Goal: Task Accomplishment & Management: Use online tool/utility

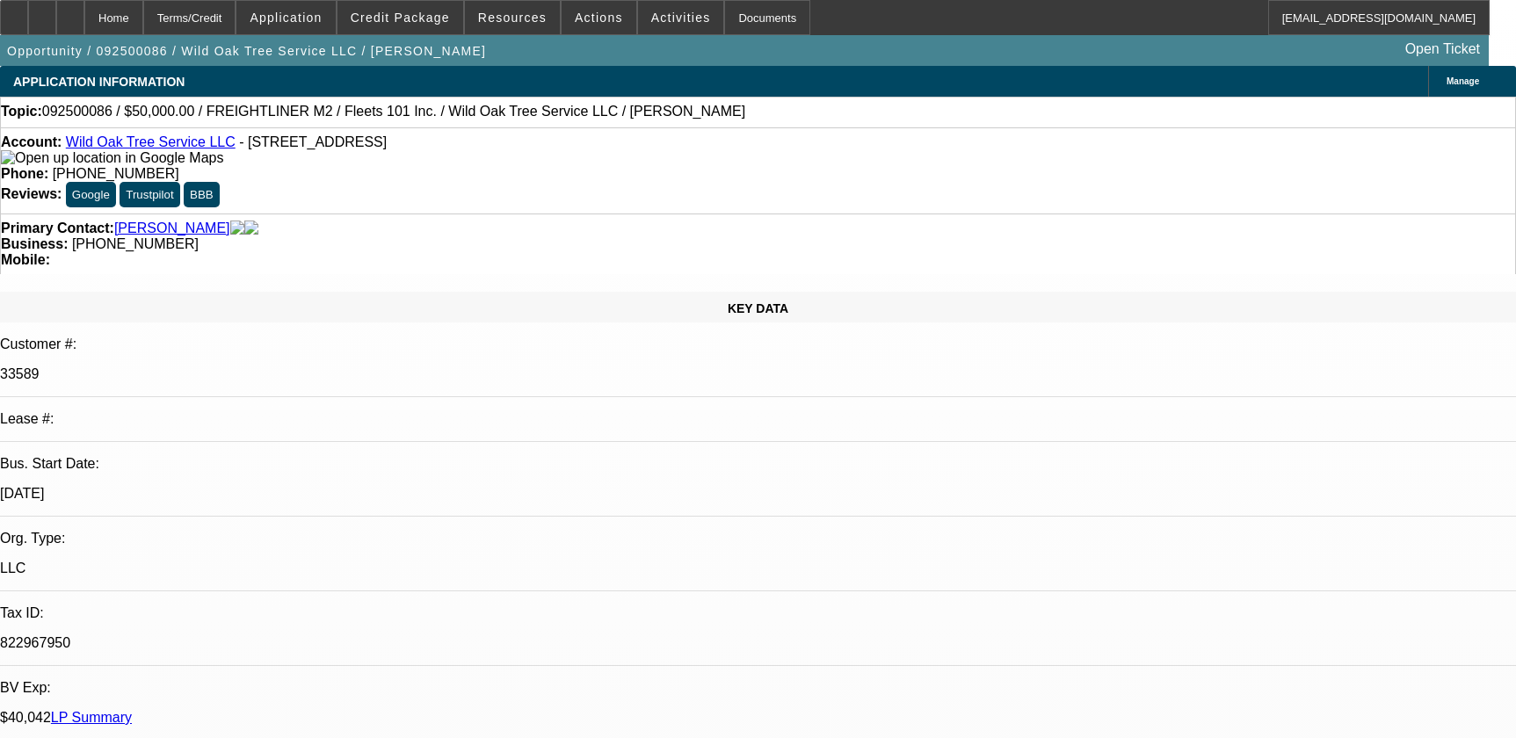
select select "0"
select select "2"
select select "0"
select select "6"
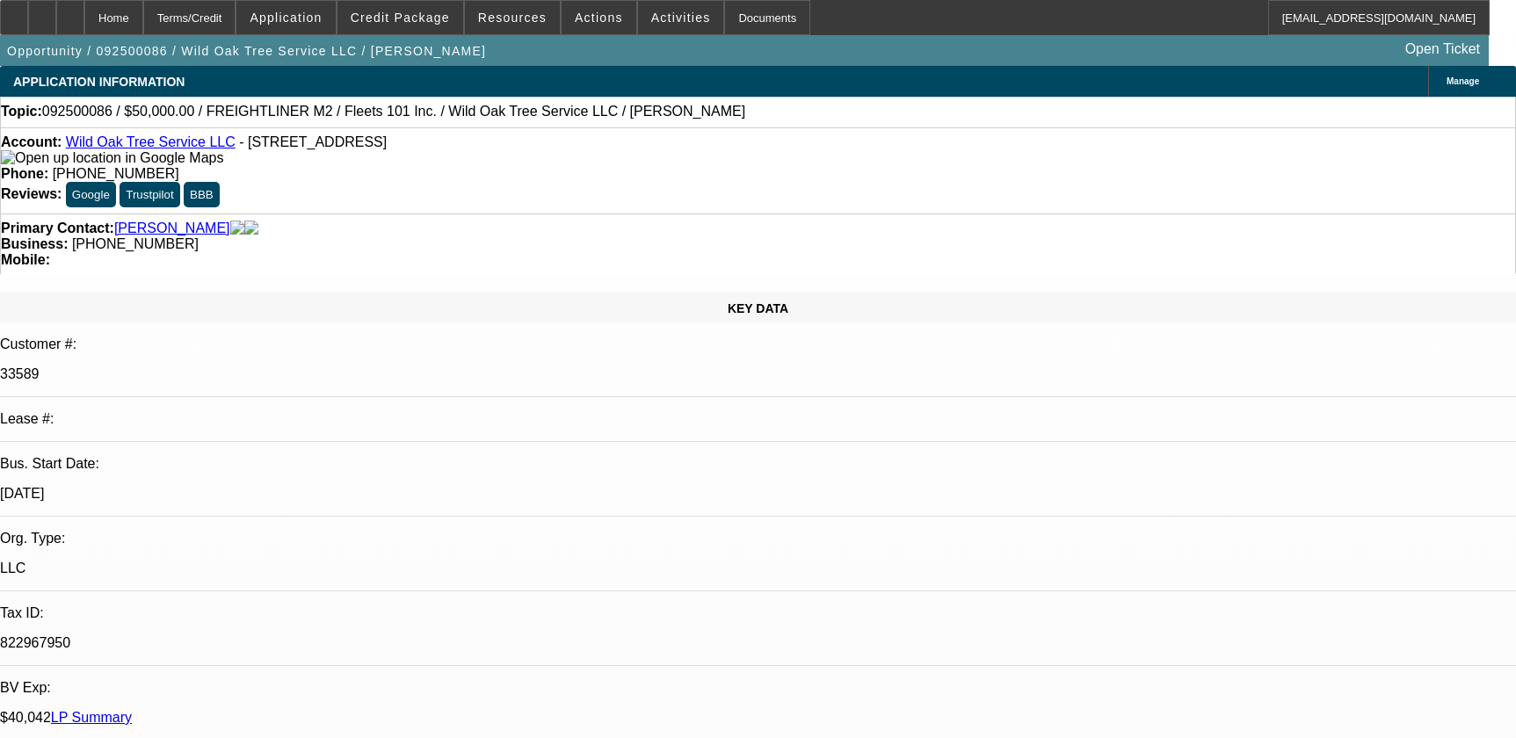
select select "0"
select select "2"
select select "0.1"
select select "4"
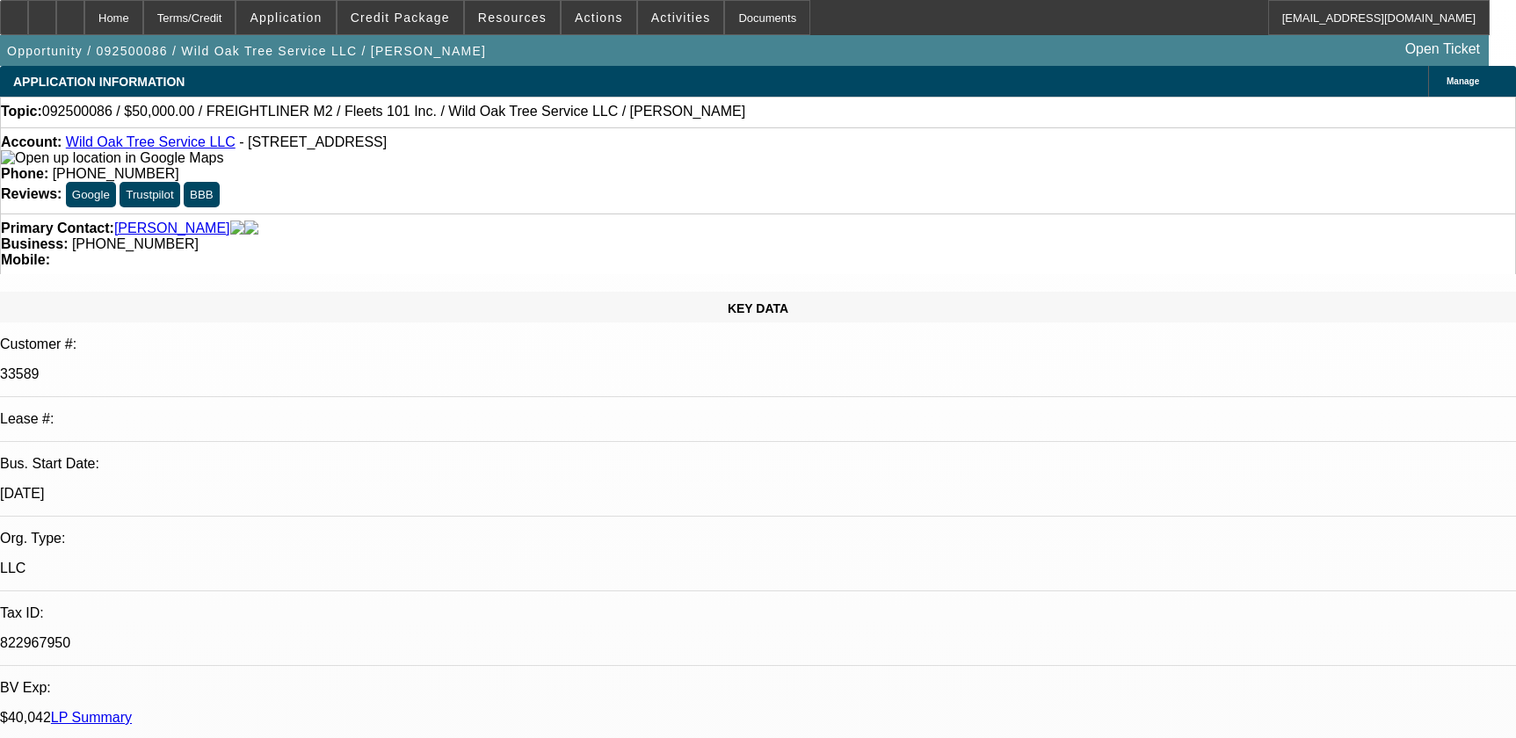
select select "0.1"
select select "2"
select select "0.1"
select select "4"
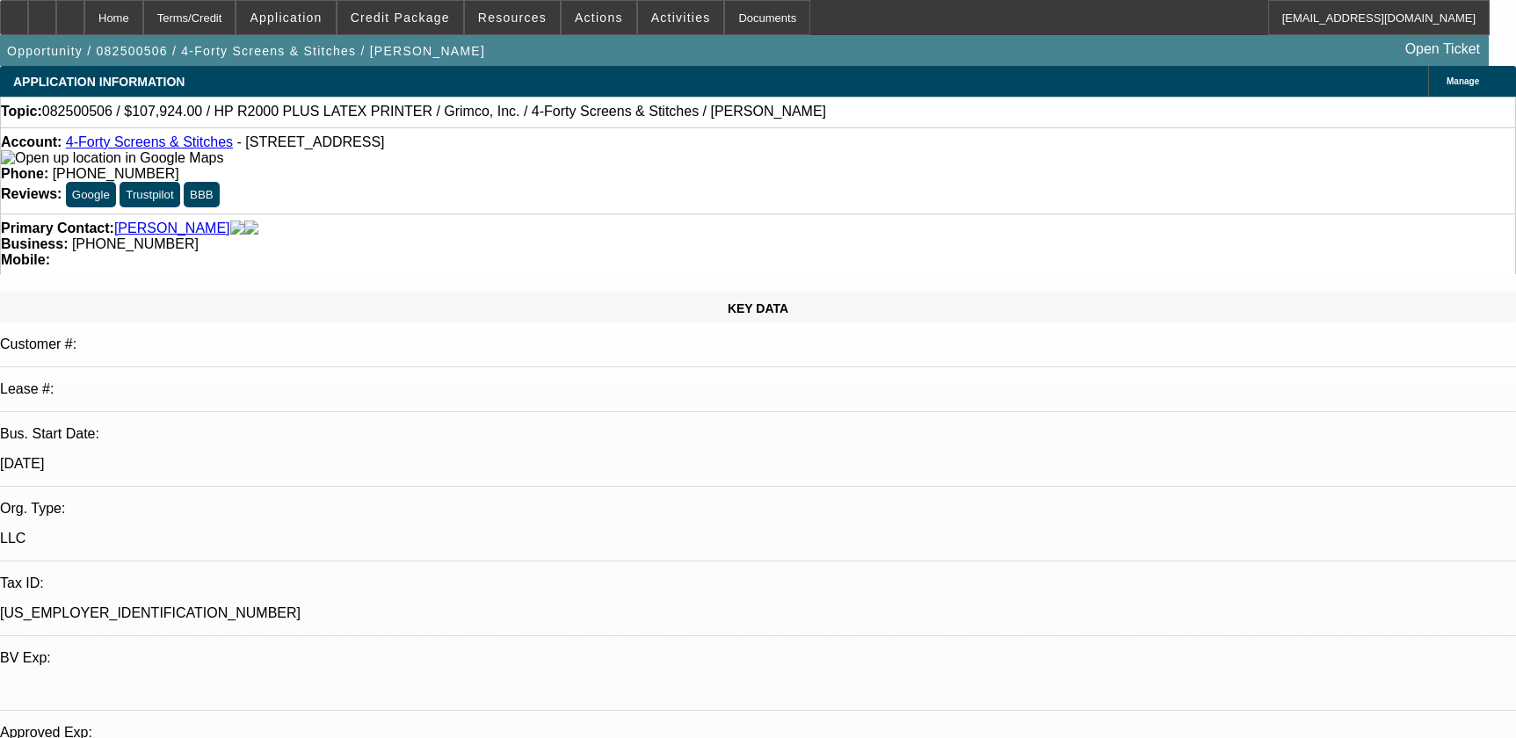
select select "0"
select select "6"
select select "0"
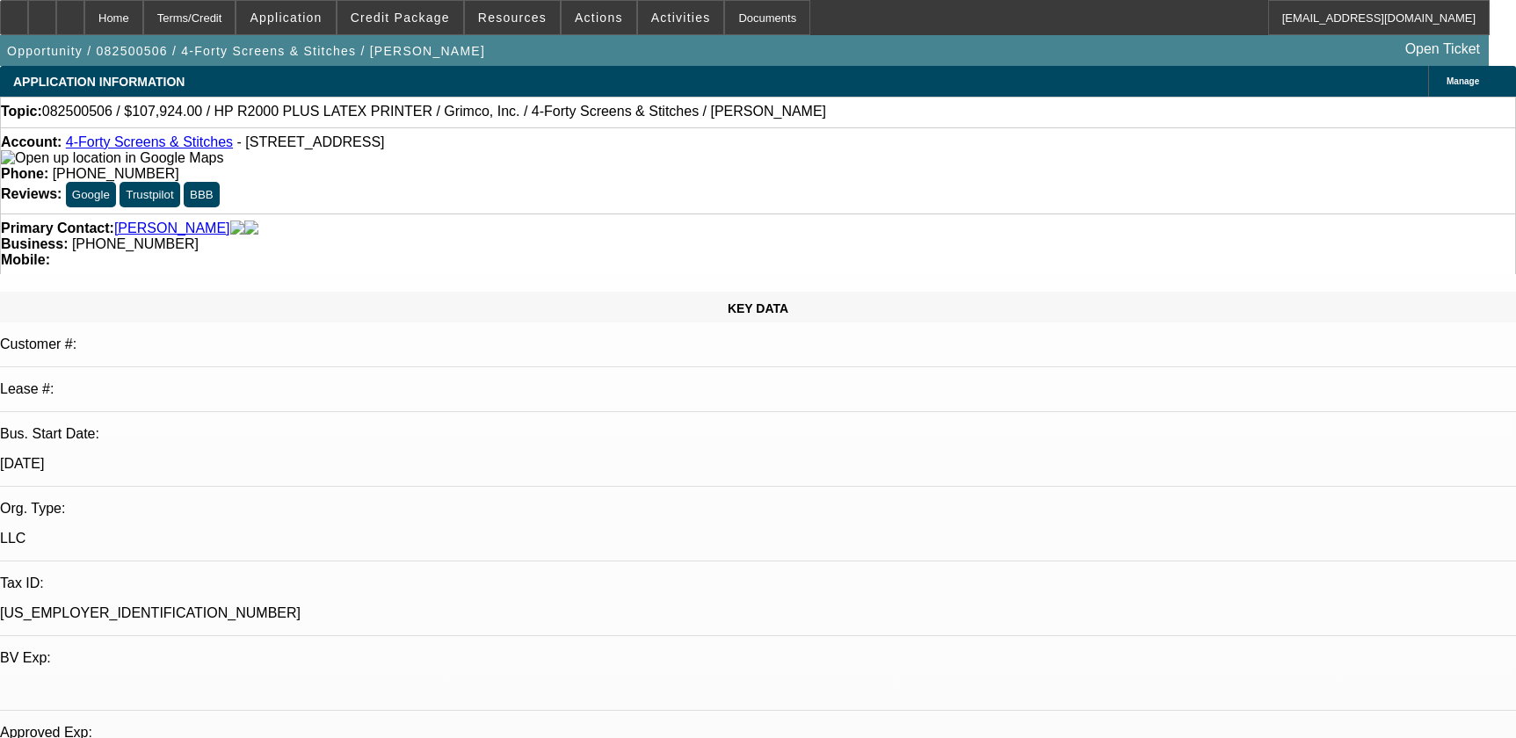
select select "0"
select select "6"
select select "0"
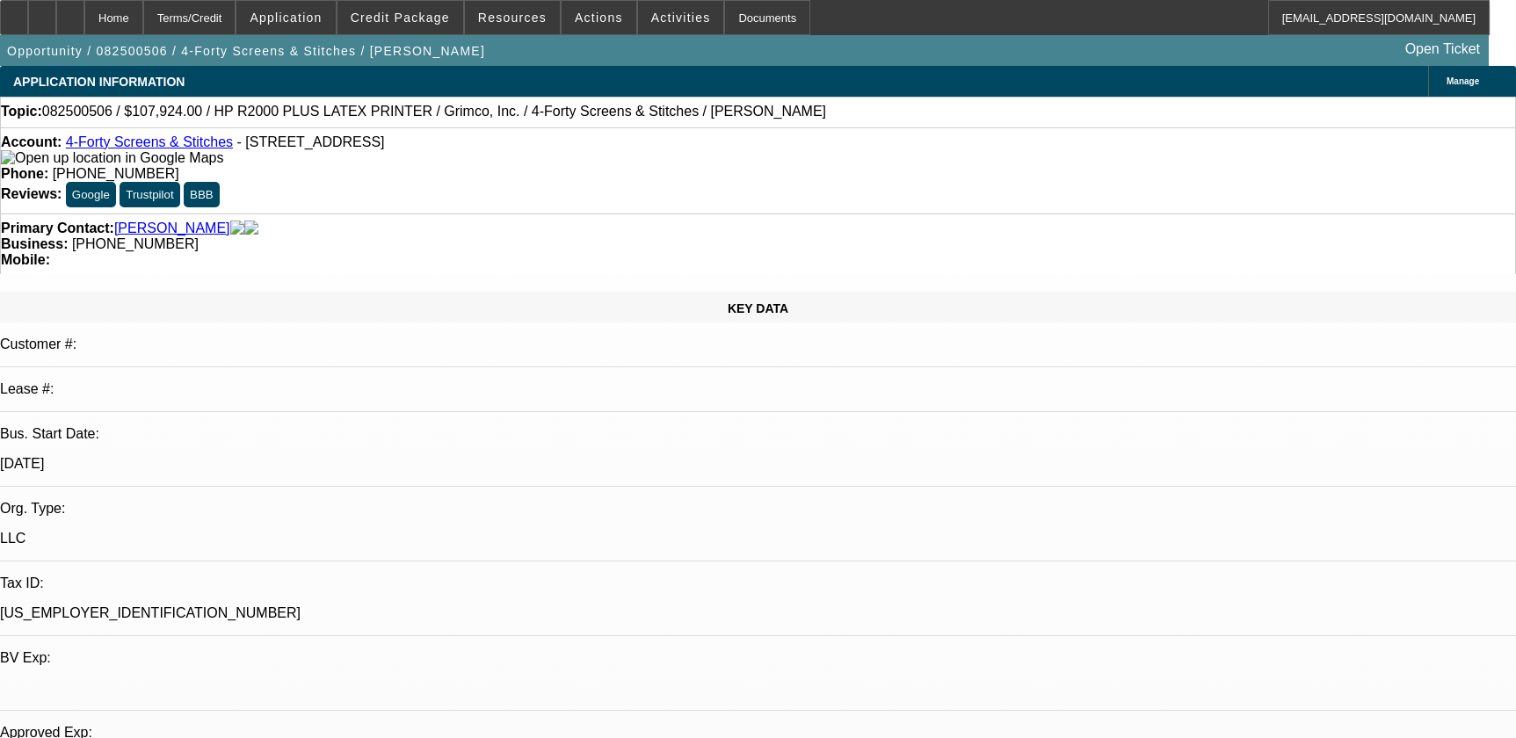
select select "0"
select select "6"
select select "0"
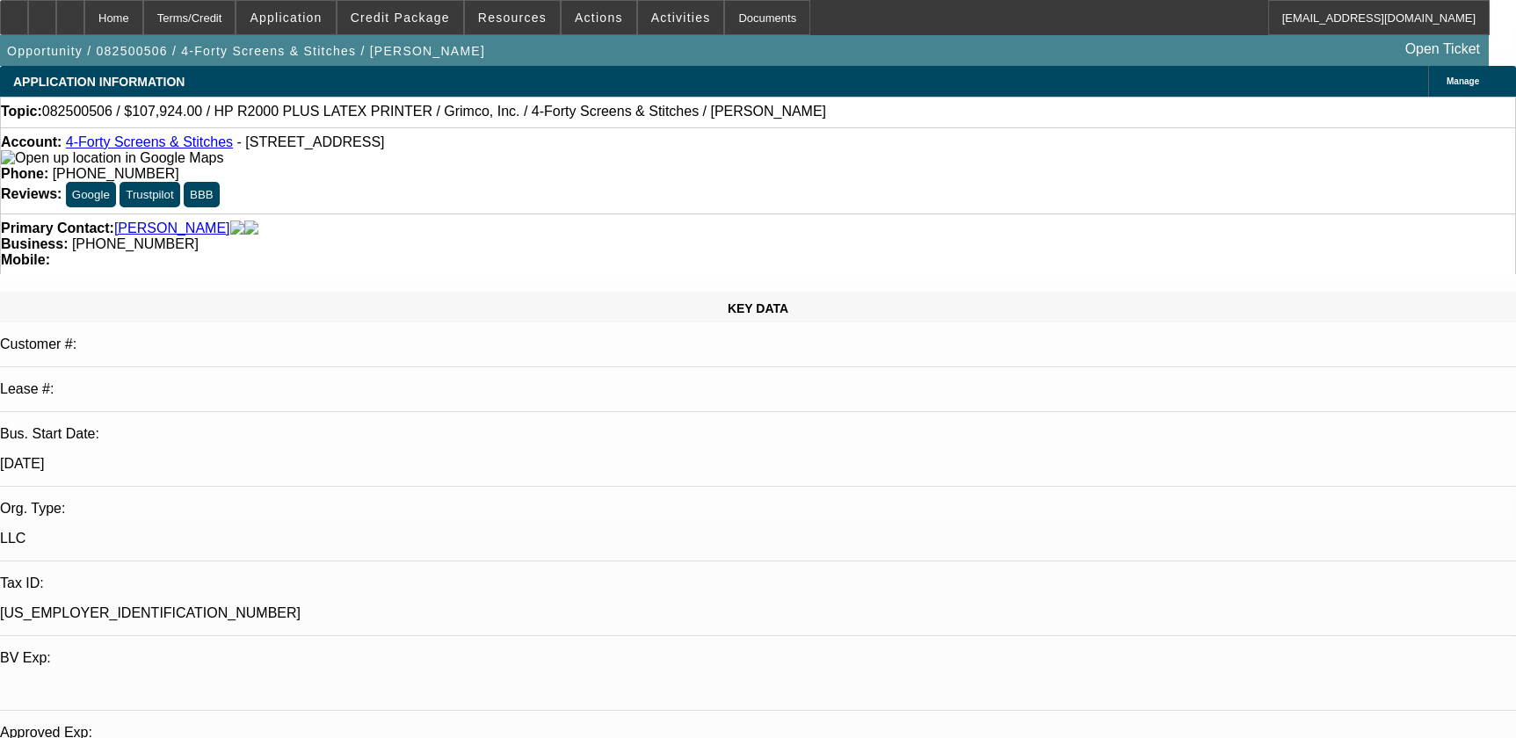
select select "6"
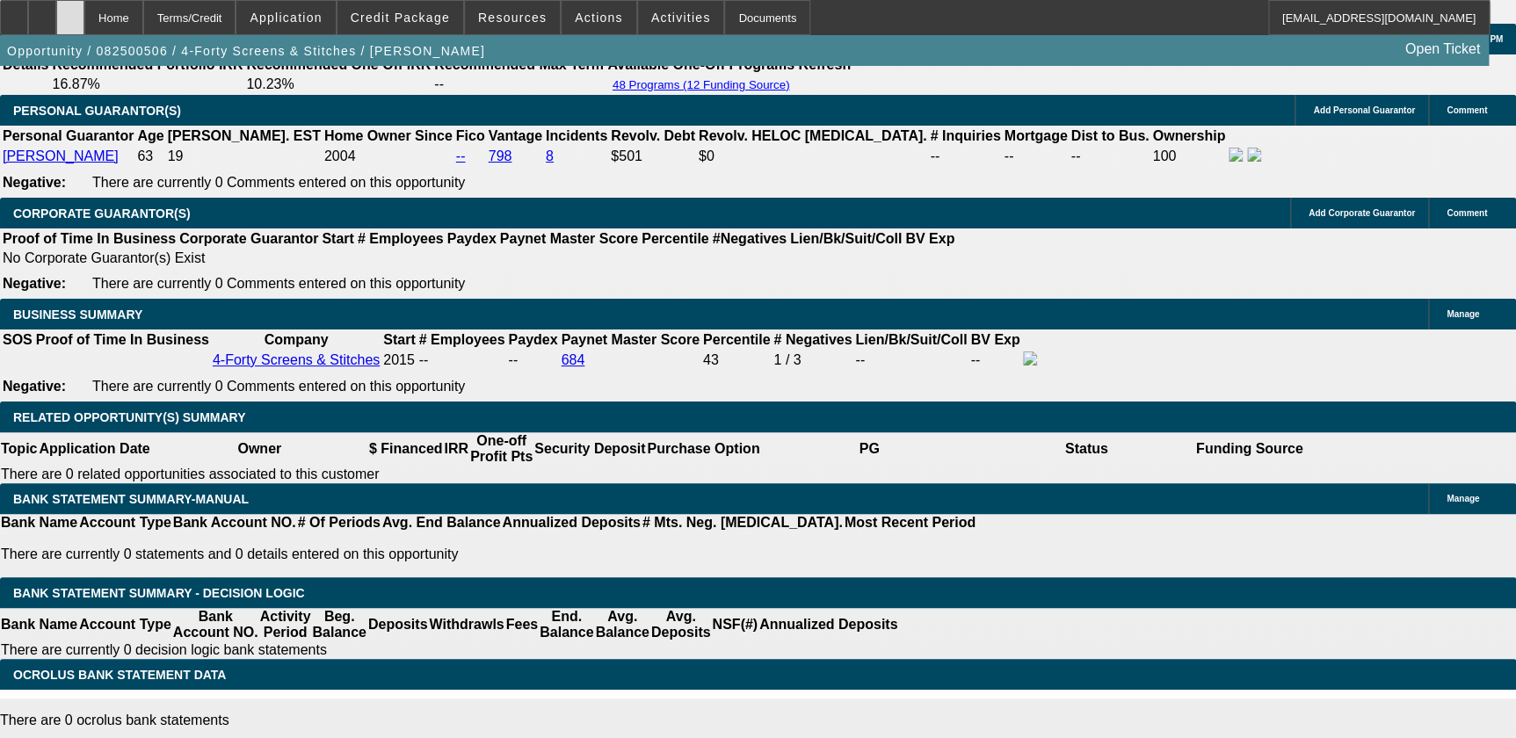
click at [84, 10] on div at bounding box center [70, 17] width 28 height 35
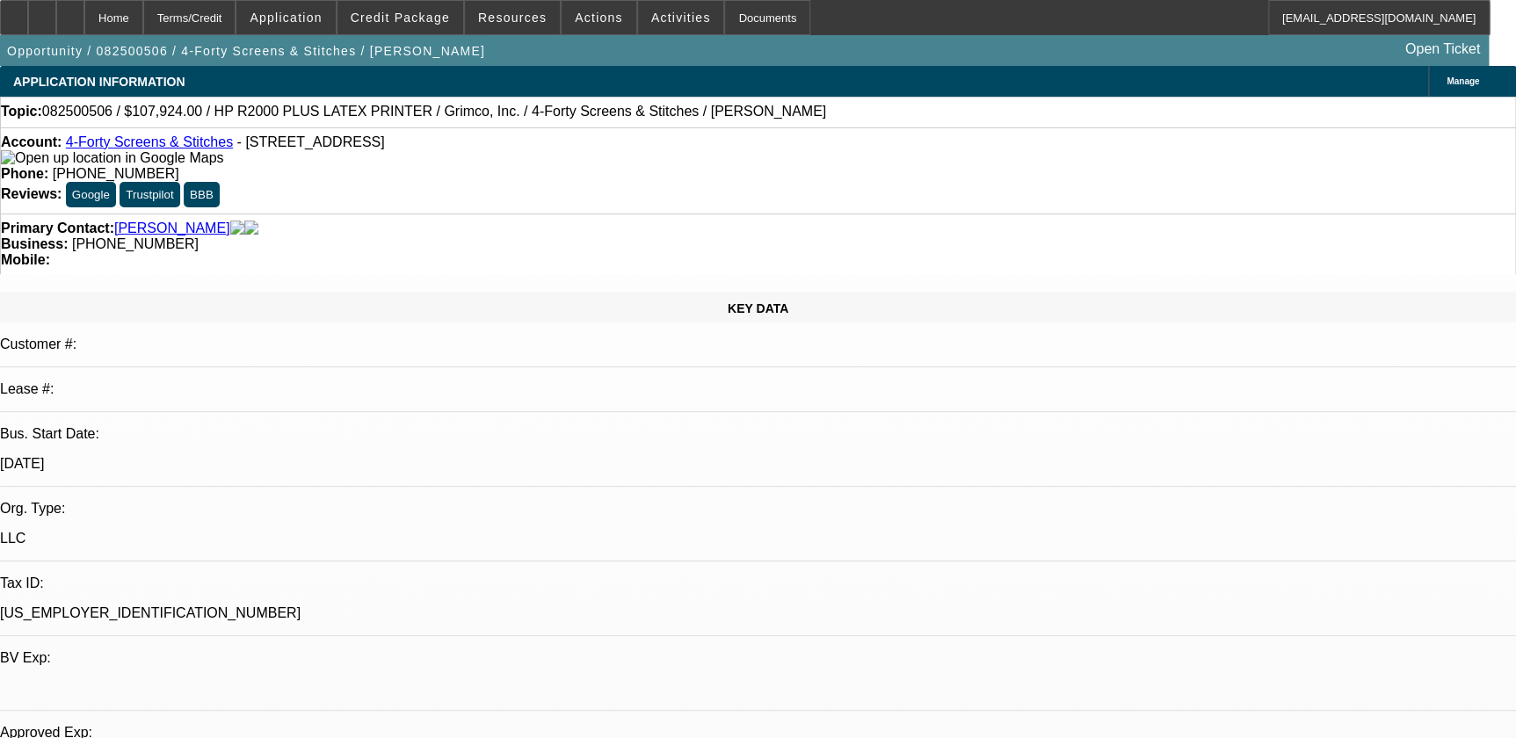
select select "0"
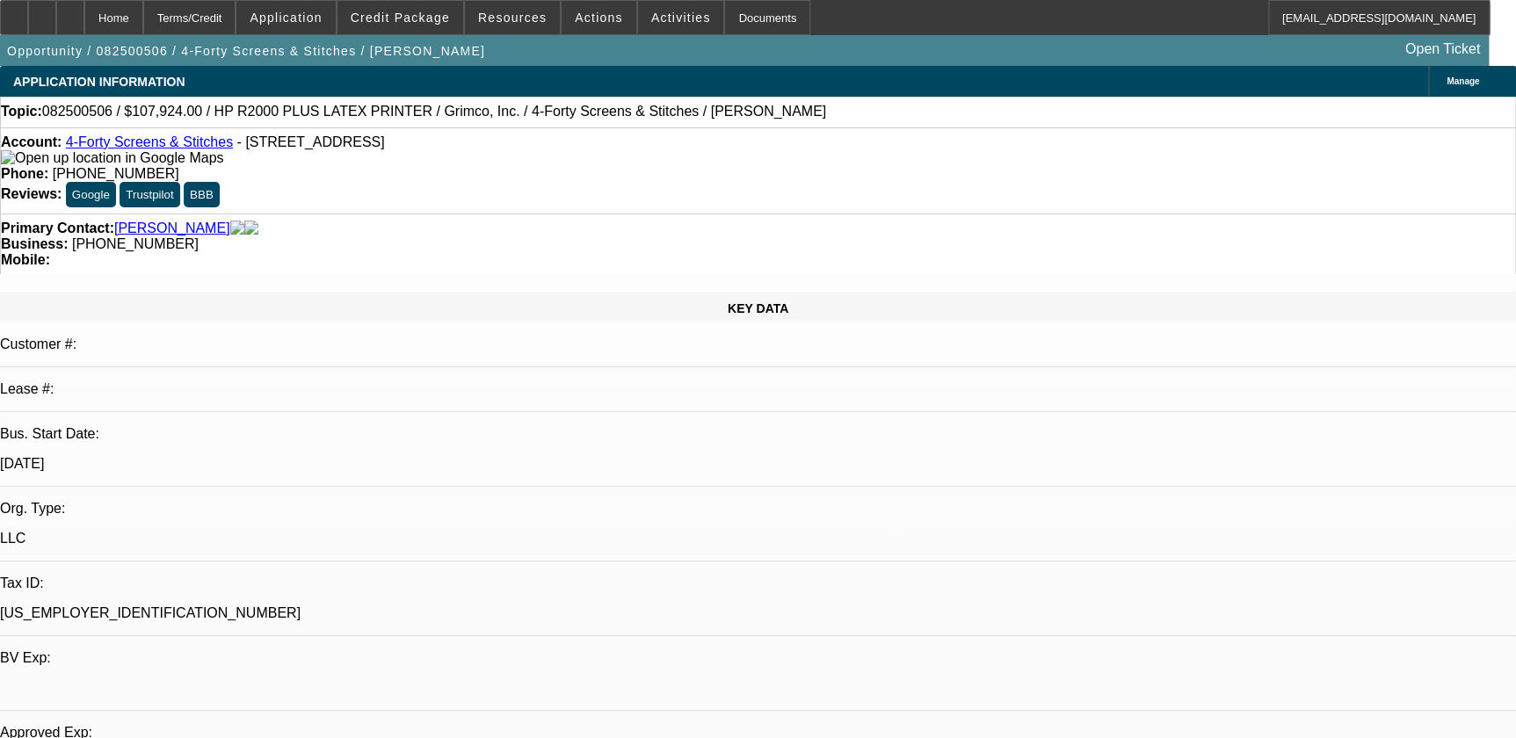
select select "0"
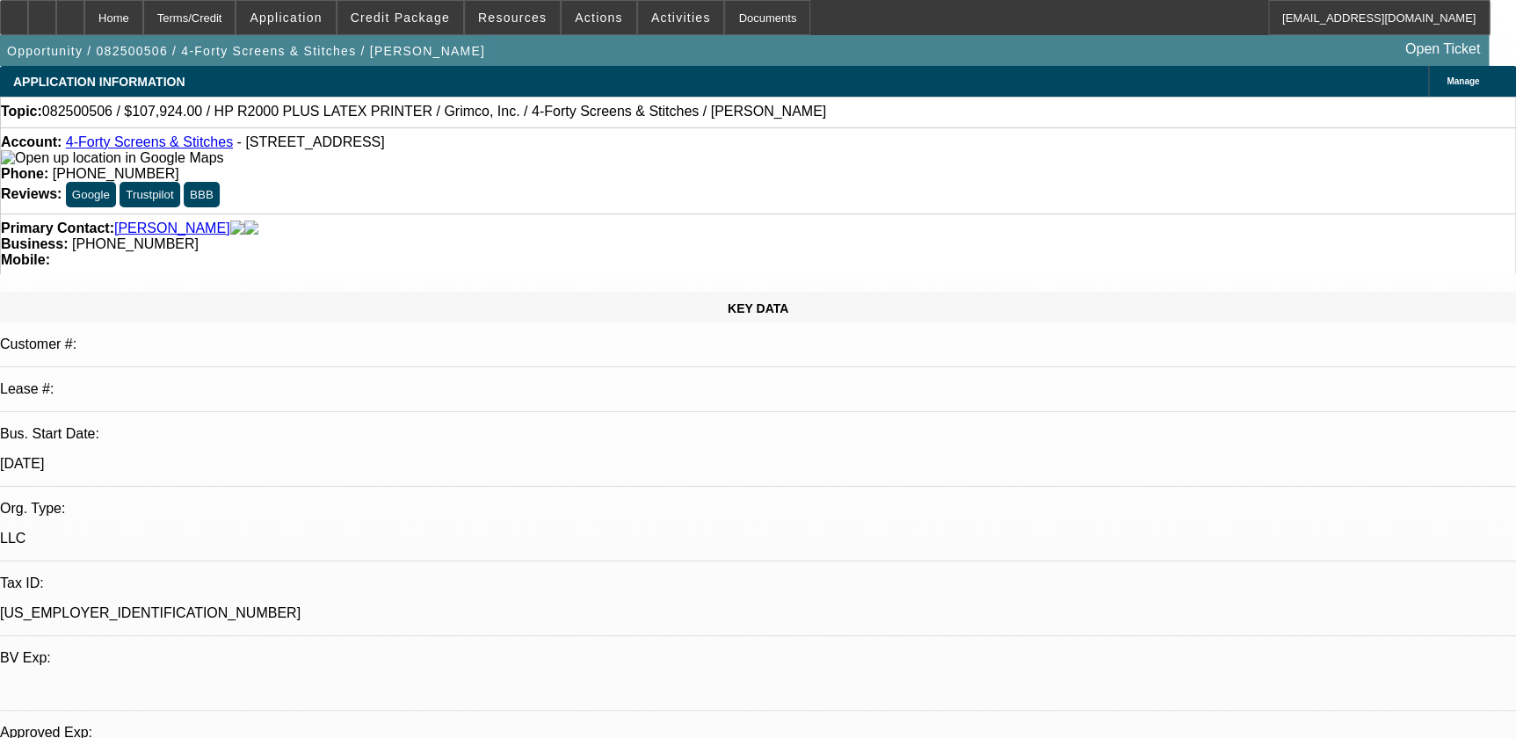
select select "0"
select select "1"
select select "6"
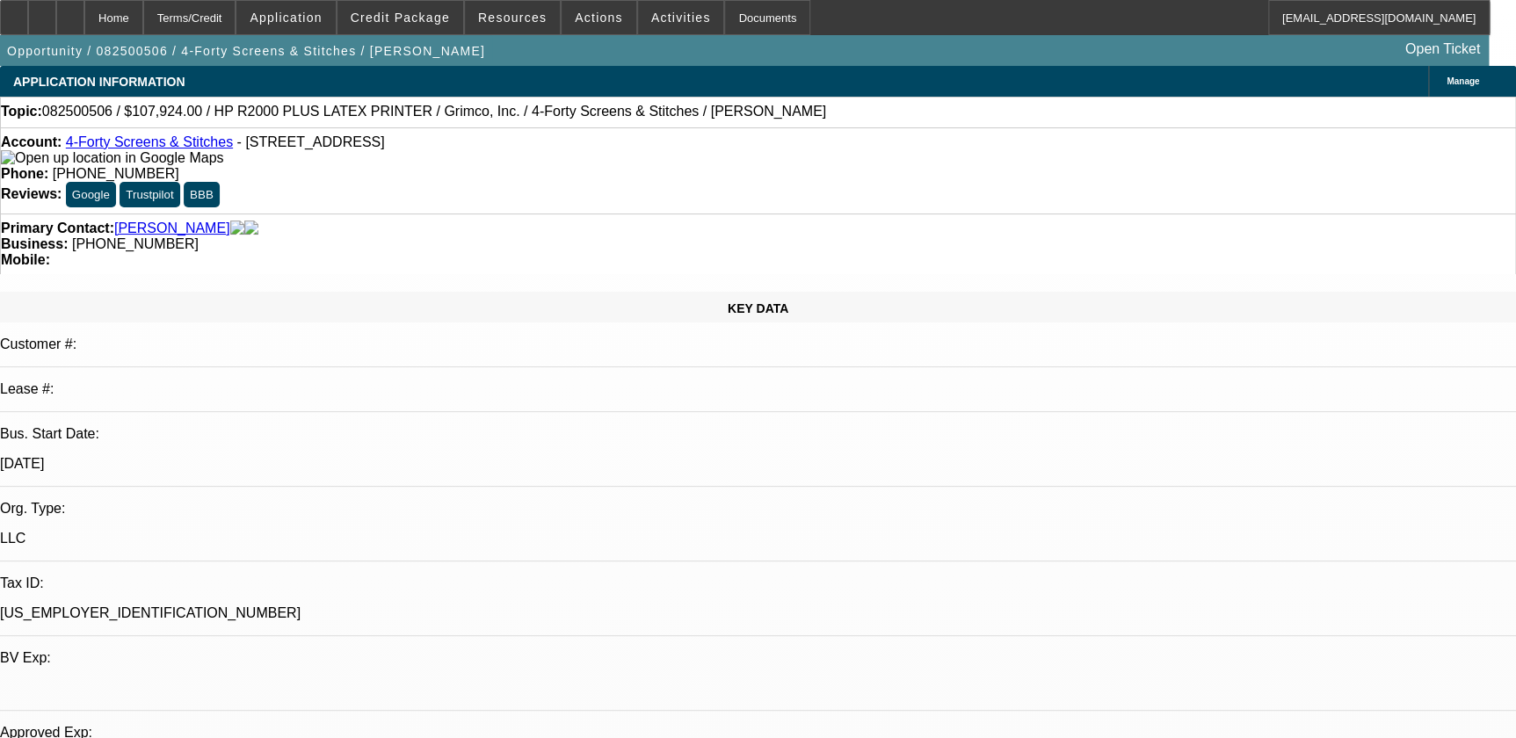
select select "1"
select select "6"
select select "1"
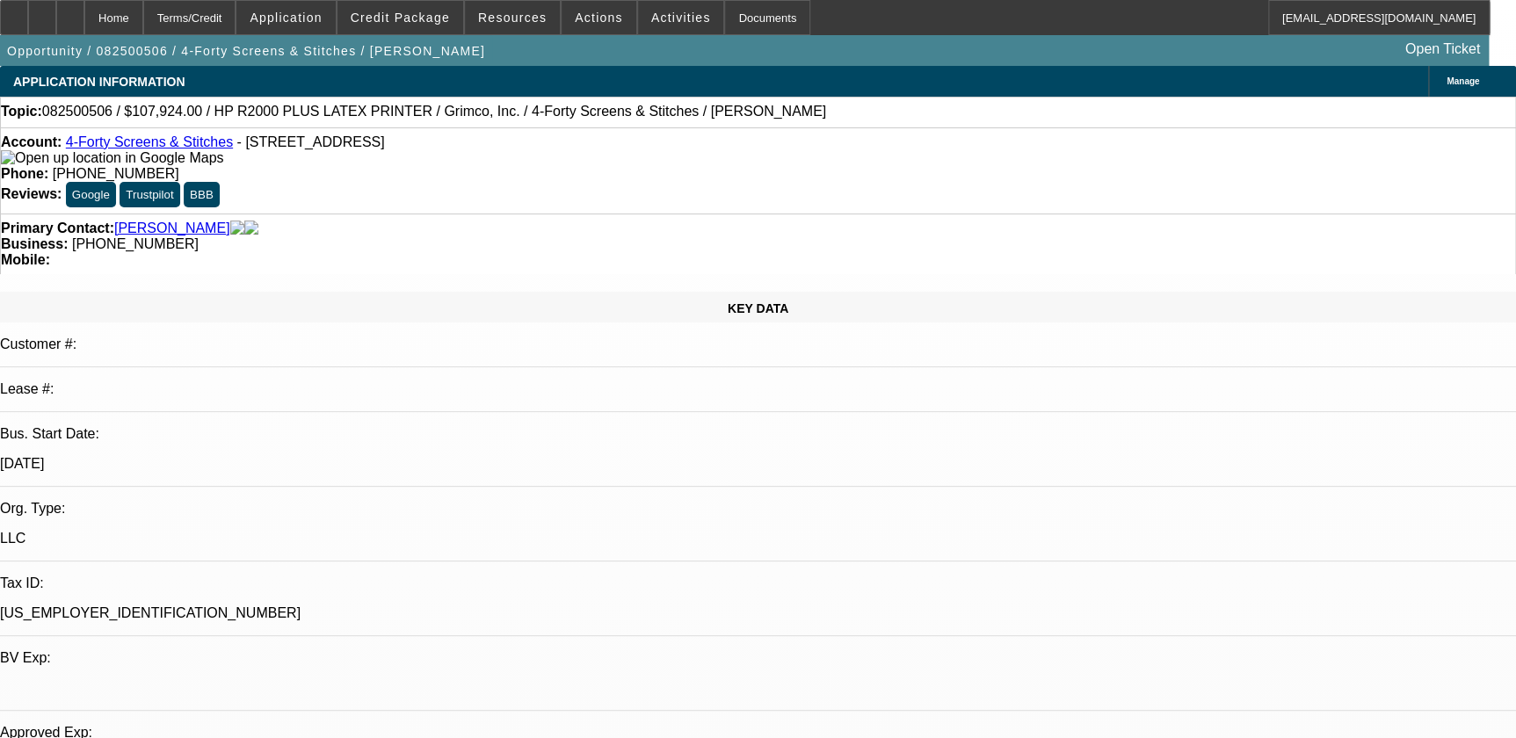
select select "6"
select select "1"
select select "6"
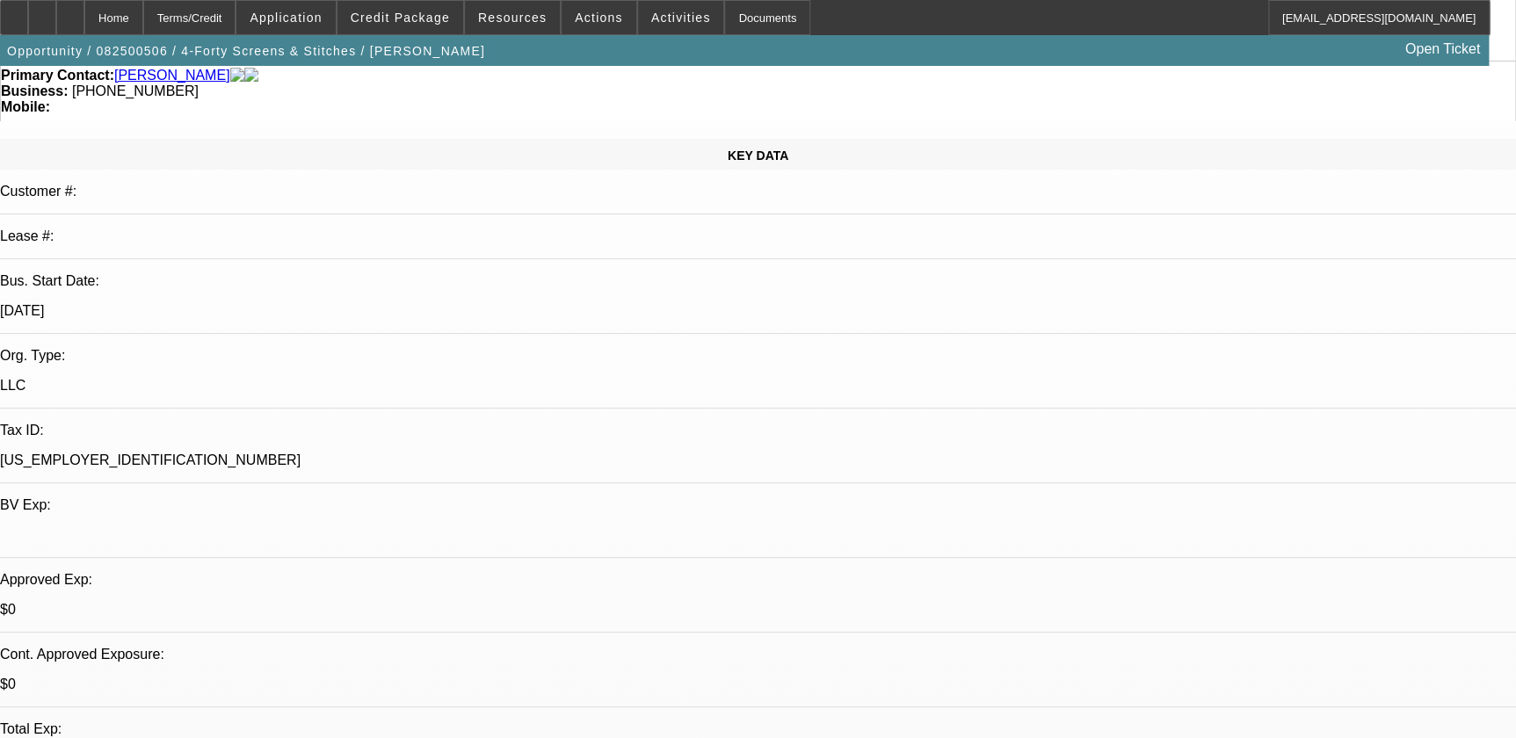
scroll to position [159, 0]
